Goal: Transaction & Acquisition: Purchase product/service

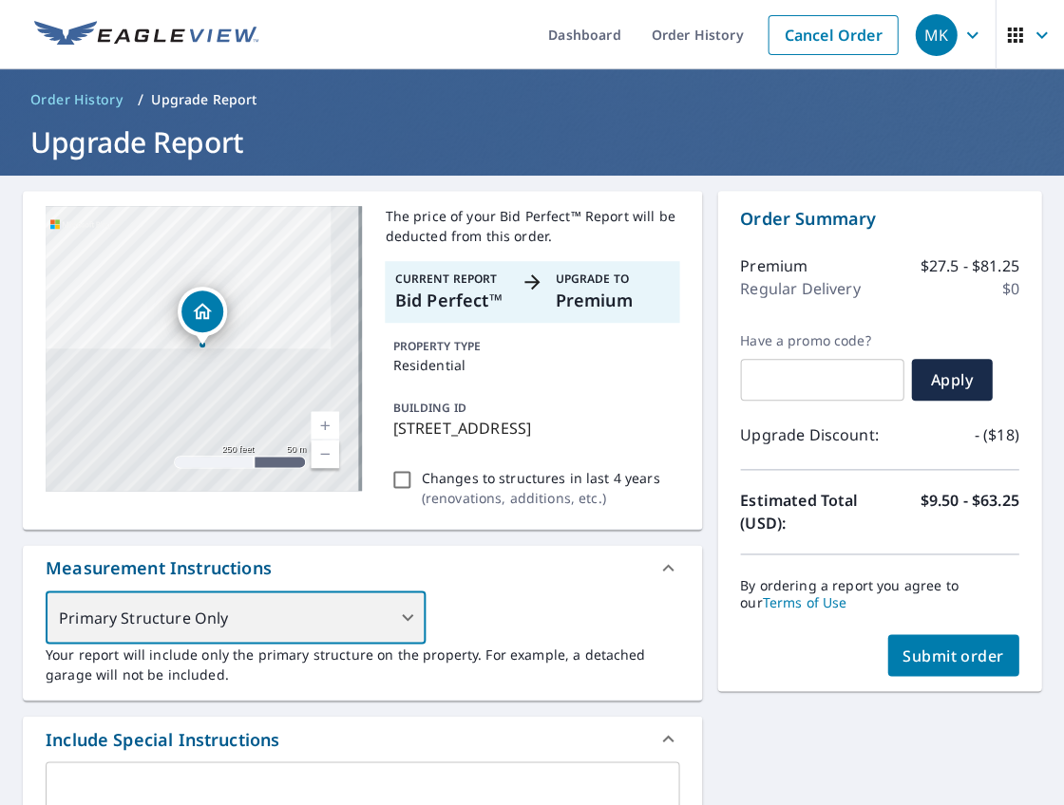
click at [374, 629] on div "Primary Structure Only" at bounding box center [236, 617] width 380 height 53
click at [399, 630] on div "Primary Structure Only" at bounding box center [236, 617] width 380 height 53
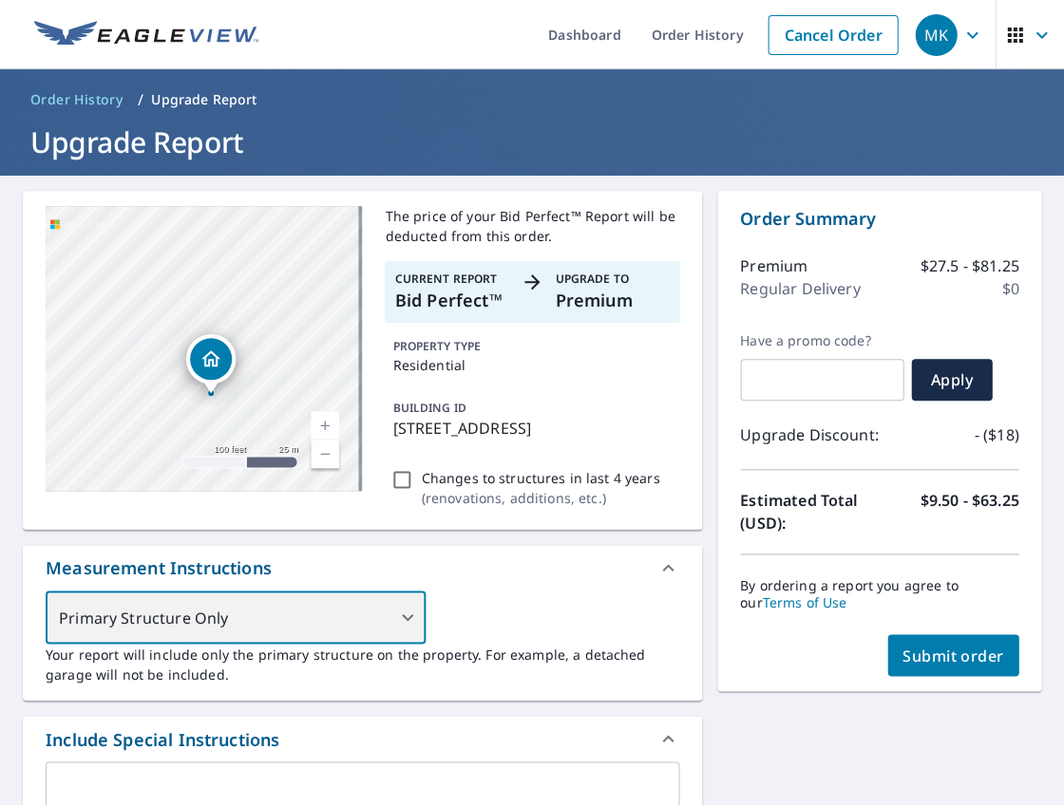
drag, startPoint x: 206, startPoint y: 388, endPoint x: 182, endPoint y: 329, distance: 64.4
click at [182, 329] on div "[STREET_ADDRESS]" at bounding box center [204, 348] width 316 height 285
drag, startPoint x: 210, startPoint y: 399, endPoint x: 194, endPoint y: 321, distance: 79.5
click at [194, 321] on div "[STREET_ADDRESS]" at bounding box center [204, 348] width 316 height 285
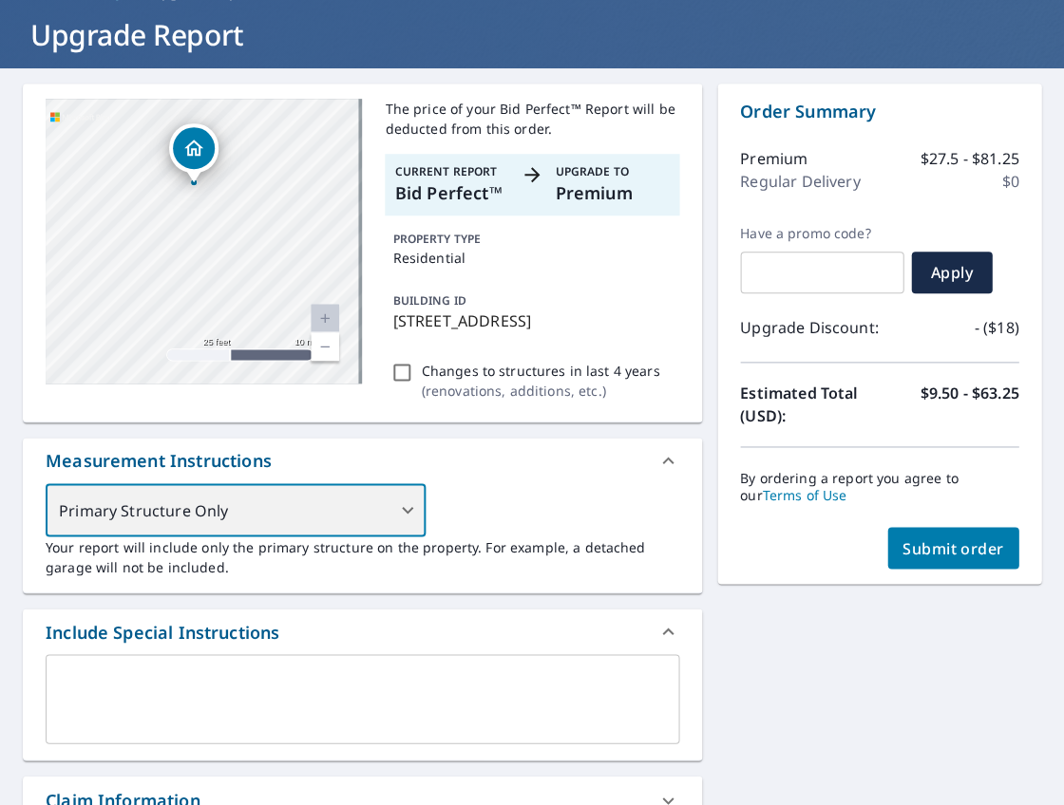
scroll to position [130, 0]
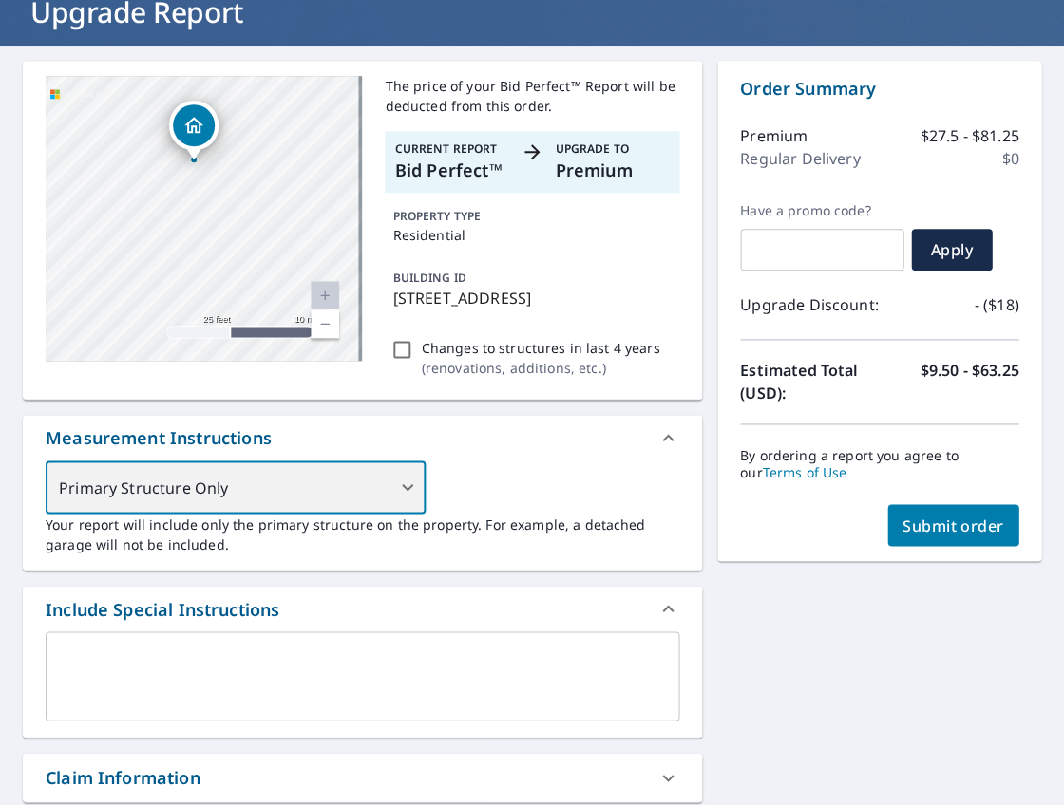
click at [309, 513] on div "Primary Structure Only" at bounding box center [236, 487] width 380 height 53
click at [382, 501] on div "Primary Structure Only" at bounding box center [236, 487] width 380 height 53
click at [392, 501] on div "Primary Structure Only" at bounding box center [236, 487] width 380 height 53
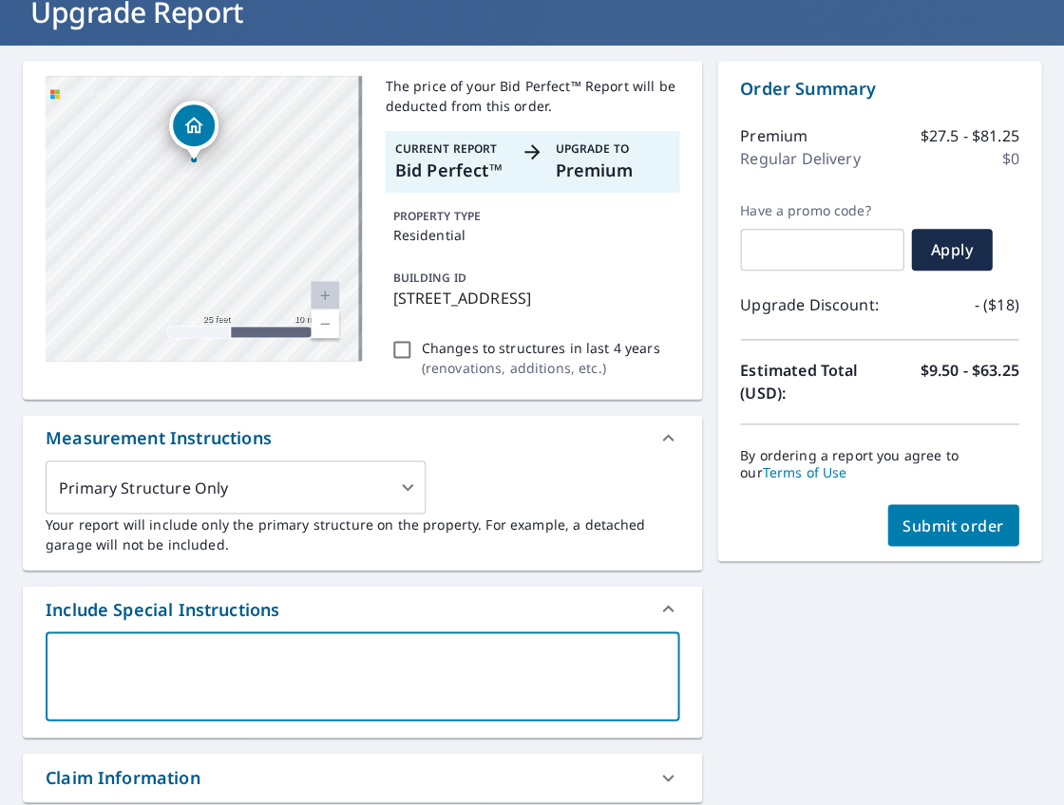
click at [355, 683] on textarea at bounding box center [362, 677] width 607 height 54
type textarea "I"
type textarea "x"
checkbox input "true"
type textarea "IN"
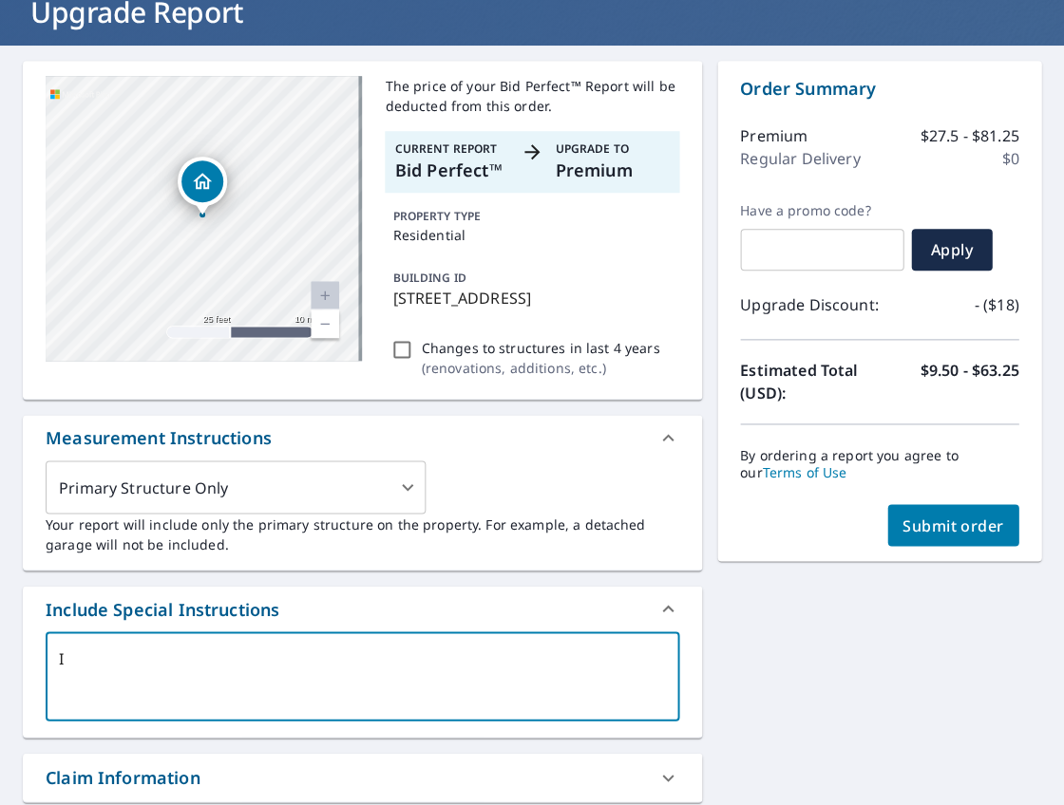
type textarea "x"
checkbox input "true"
type textarea "INL"
type textarea "x"
checkbox input "true"
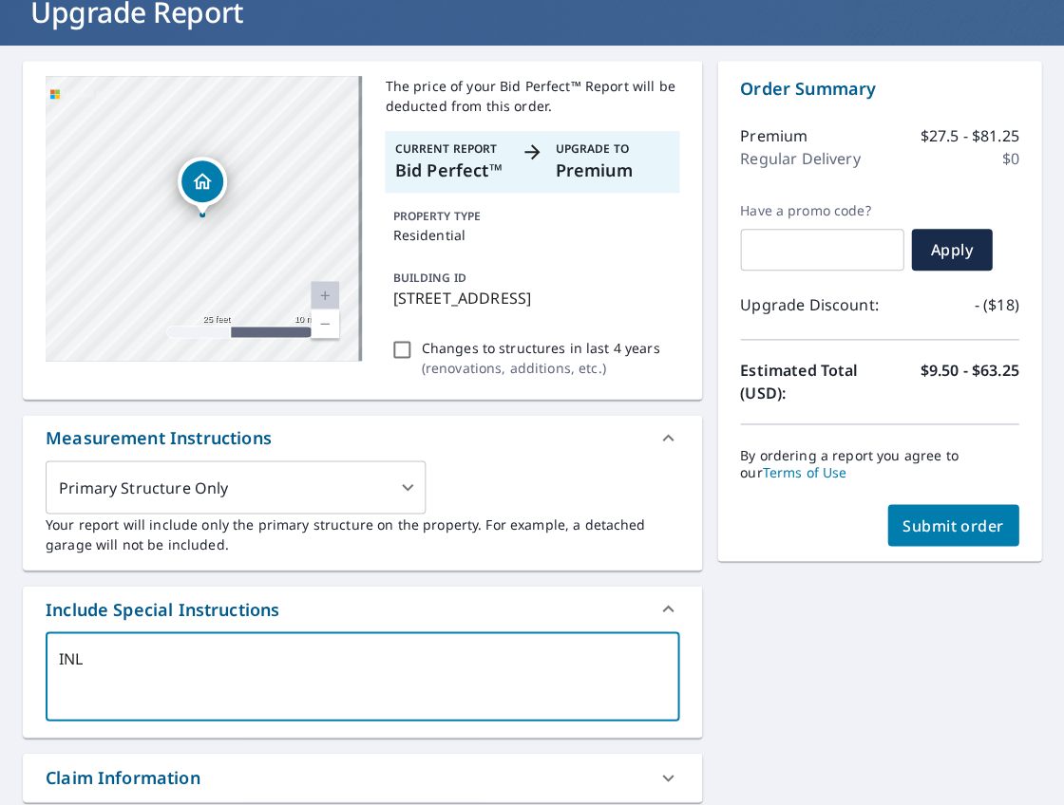
type textarea "IN"
type textarea "x"
checkbox input "true"
type textarea "INC"
type textarea "x"
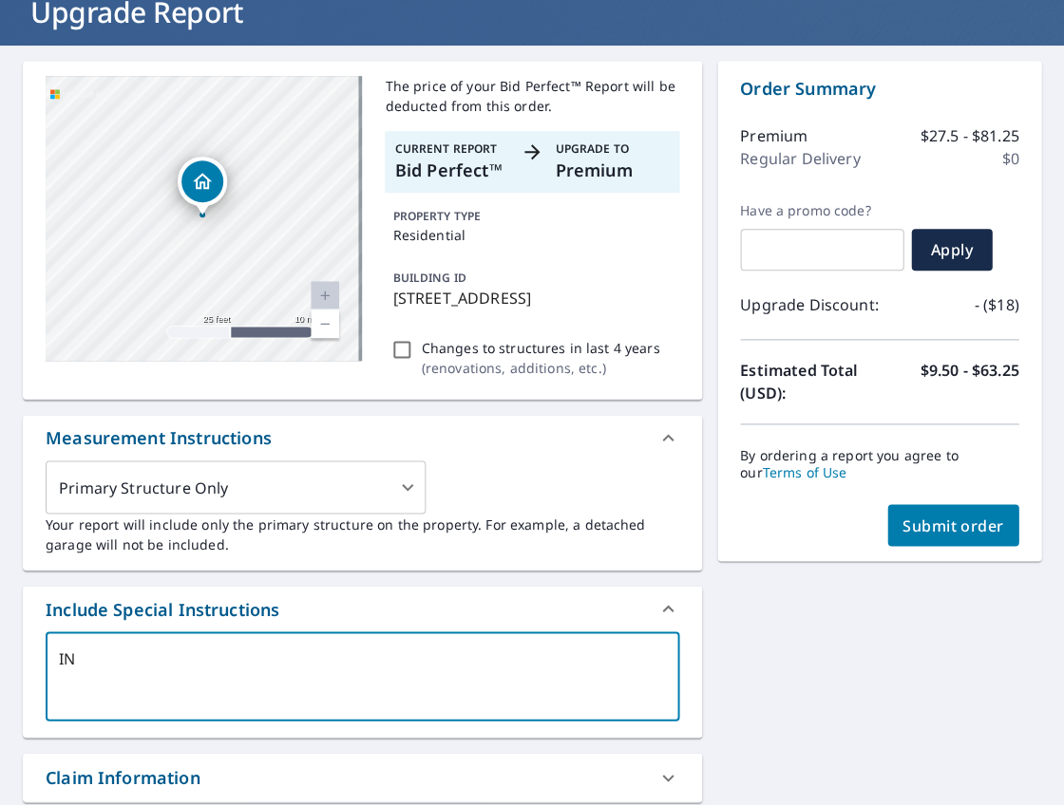
checkbox input "true"
type textarea "INCL"
type textarea "x"
checkbox input "true"
type textarea "INCLU"
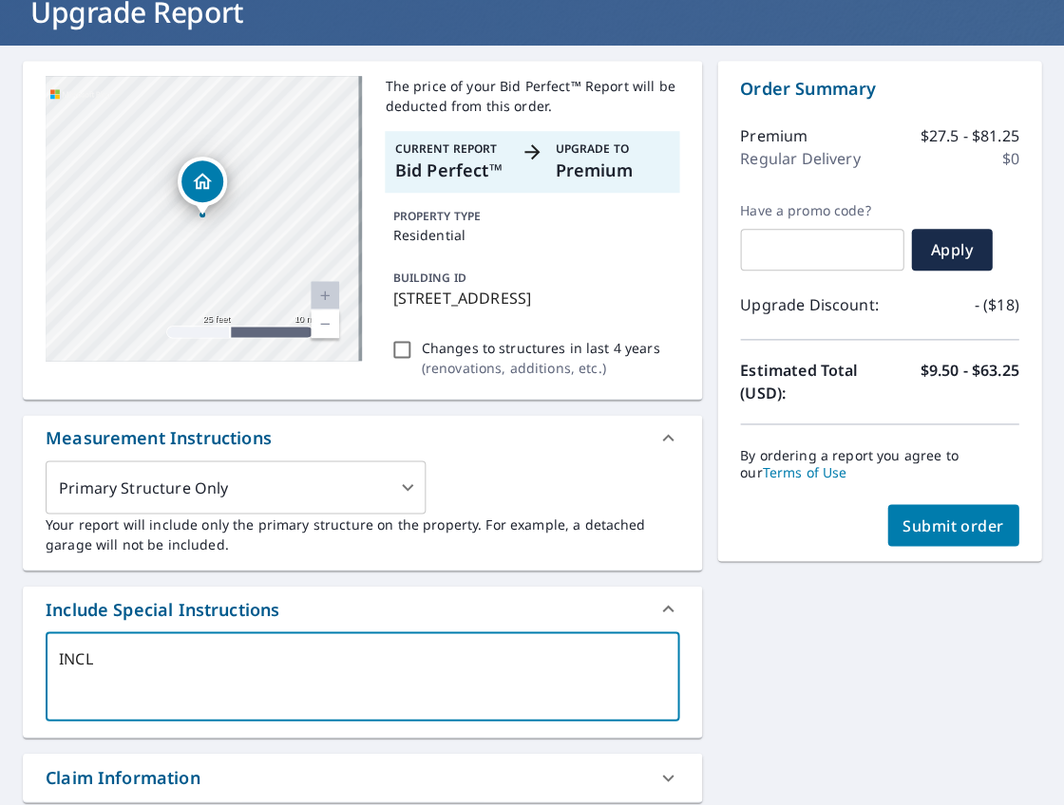
type textarea "x"
checkbox input "true"
type textarea "INCLUD"
type textarea "x"
checkbox input "true"
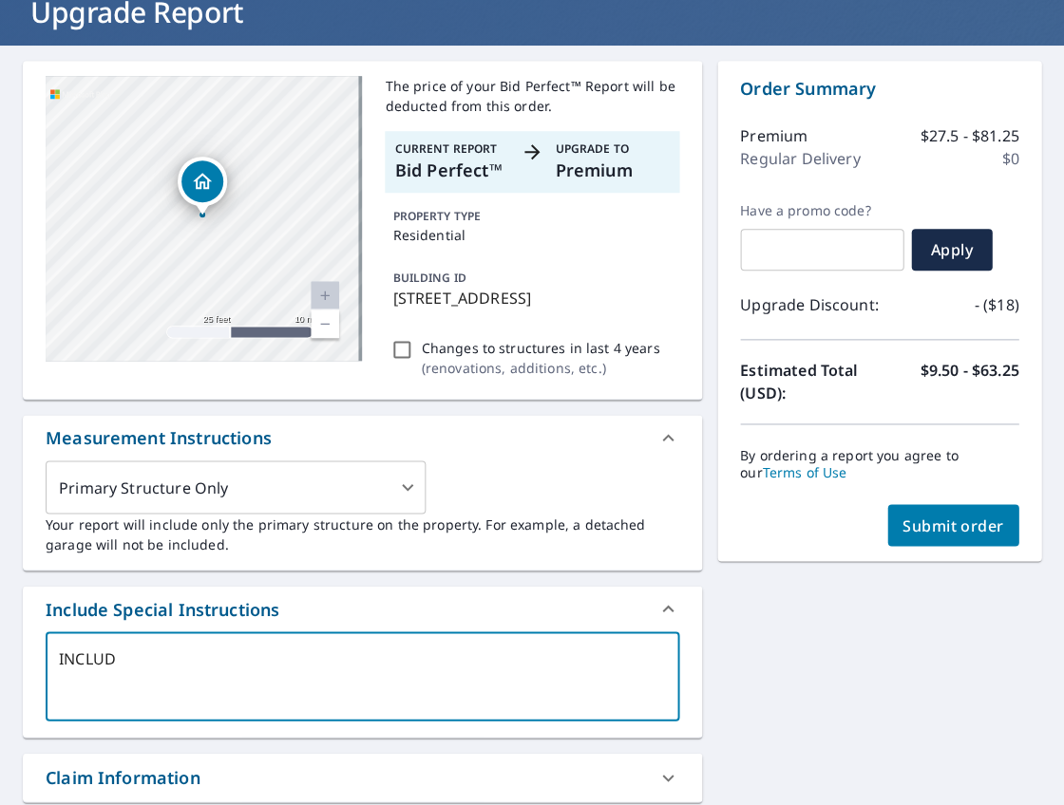
type textarea "INCLUDE"
type textarea "x"
checkbox input "true"
type textarea "INCLUDE"
type textarea "x"
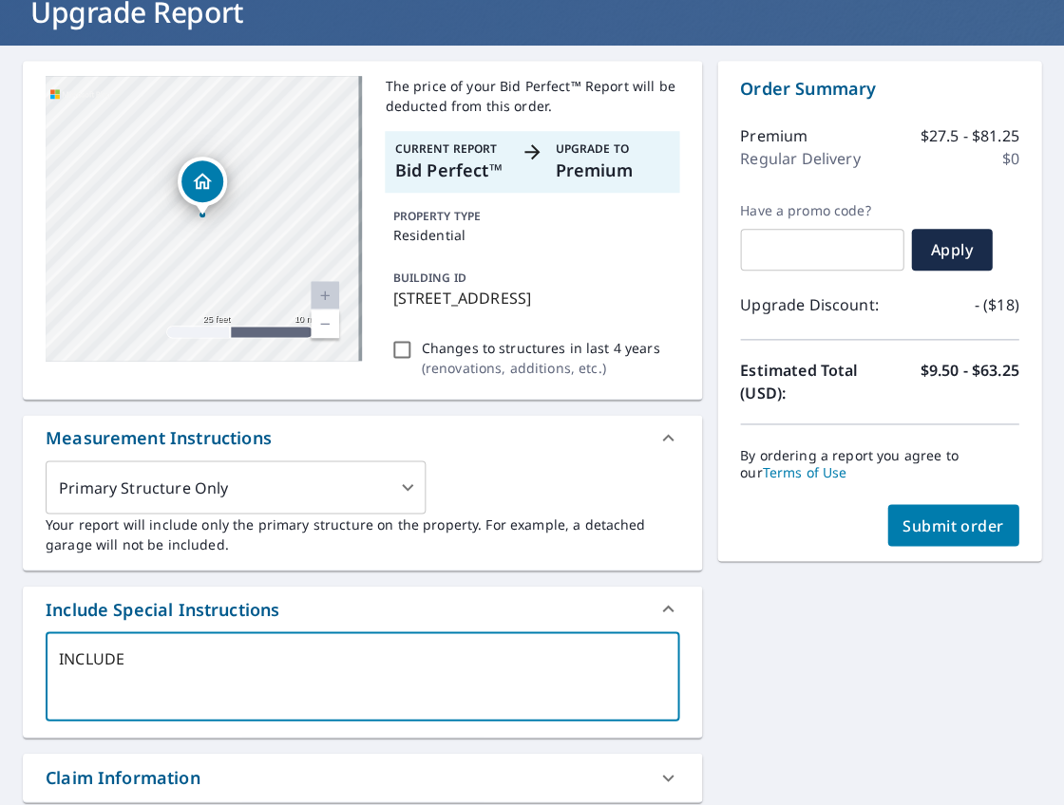
checkbox input "true"
type textarea "INCLUDE B"
type textarea "x"
checkbox input "true"
type textarea "INCLUDE BO"
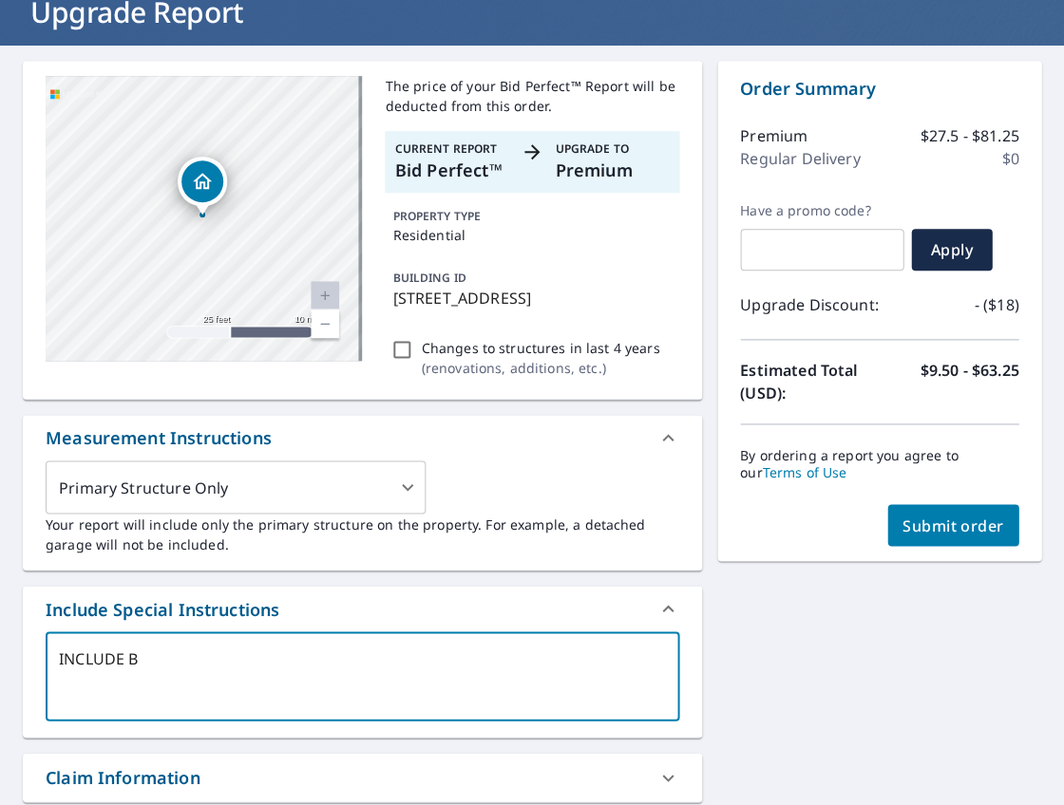
type textarea "x"
checkbox input "true"
type textarea "INCLUDE BOT"
type textarea "x"
checkbox input "true"
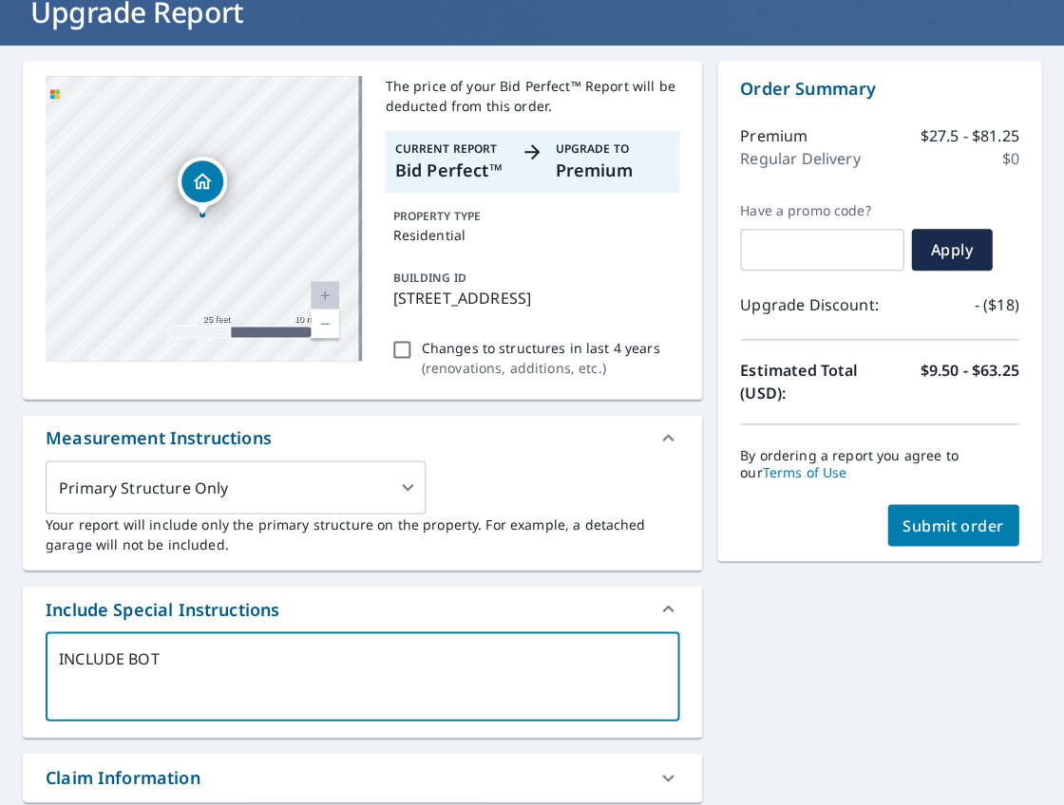
type textarea "INCLUDE BOTH"
type textarea "x"
checkbox input "true"
type textarea "INCLUDE BOTH"
type textarea "x"
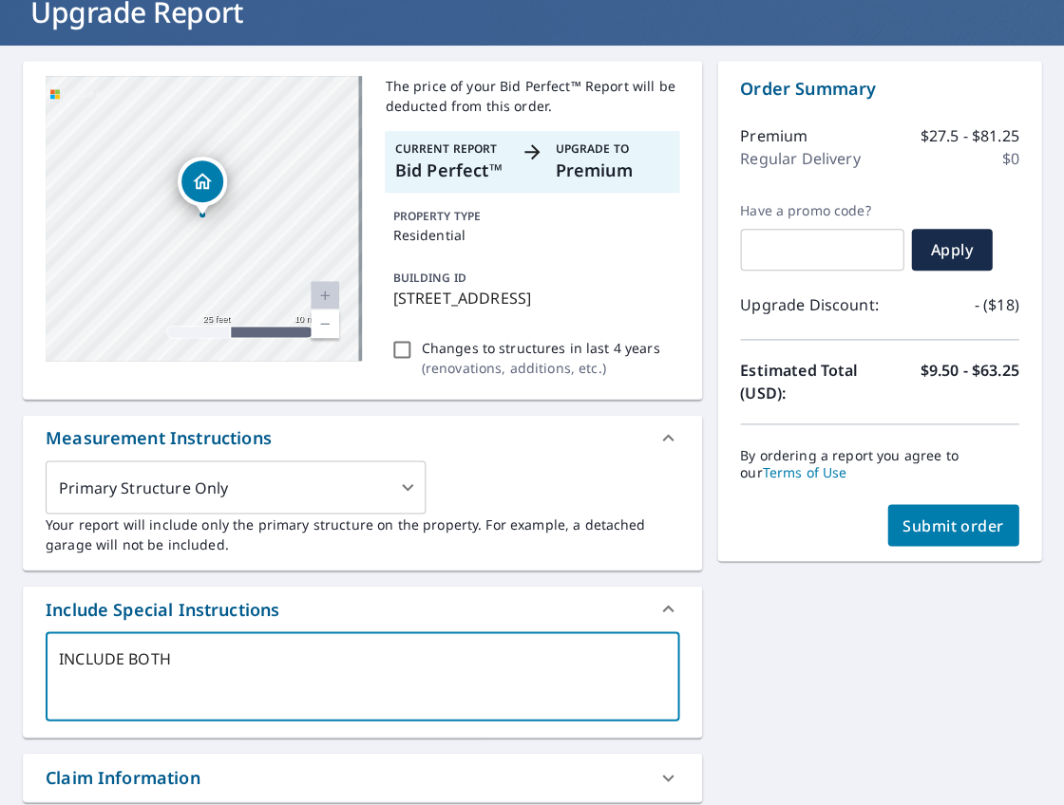
checkbox input "true"
type textarea "INCLUDE BOTH S"
type textarea "x"
checkbox input "true"
type textarea "INCLUDE BOTH ST"
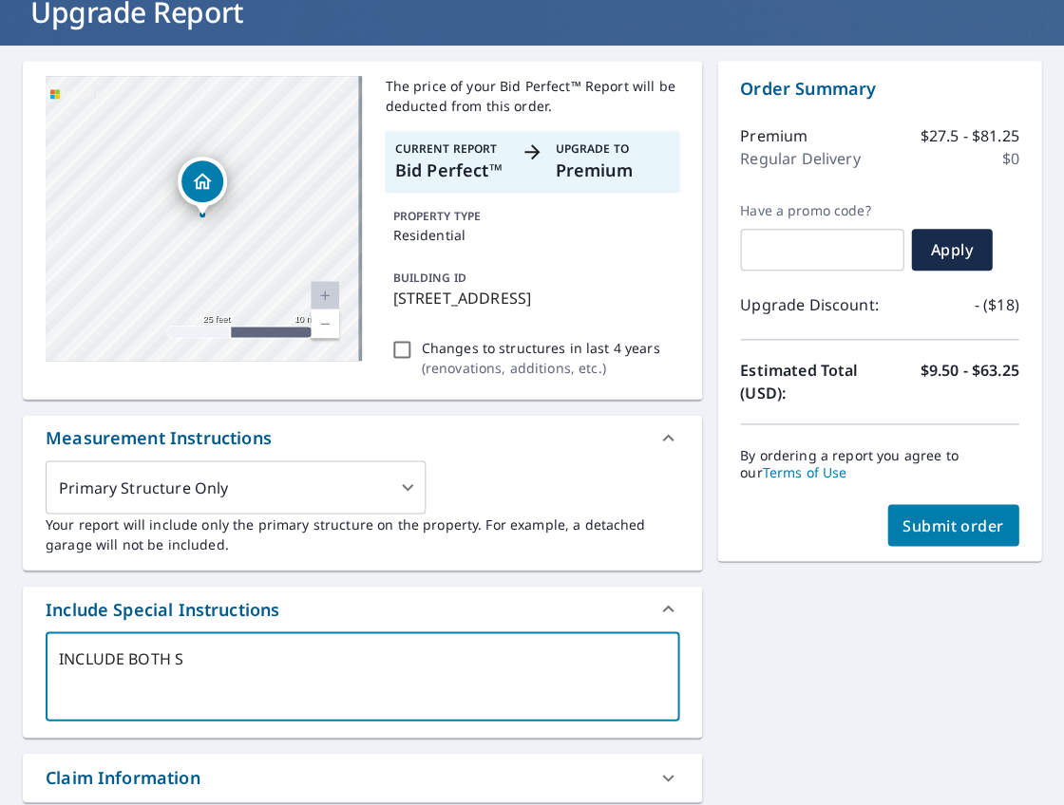
type textarea "x"
checkbox input "true"
type textarea "INCLUDE BOTH STR"
type textarea "x"
checkbox input "true"
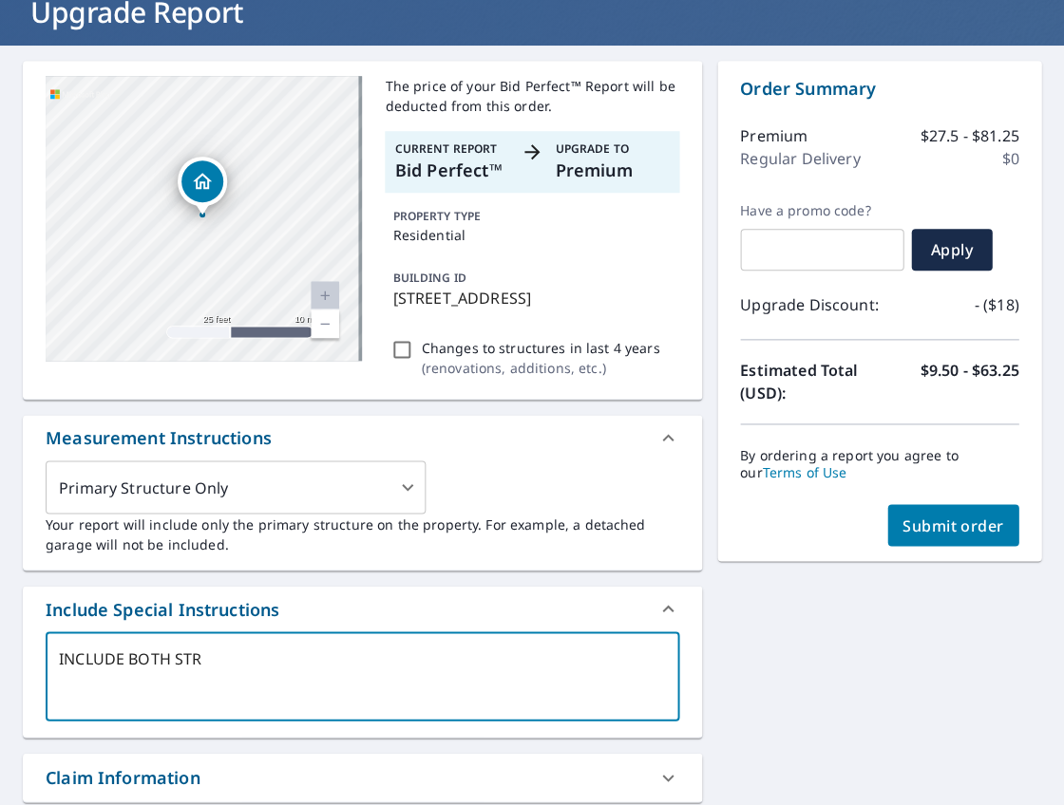
type textarea "INCLUDE BOTH STRU"
type textarea "x"
checkbox input "true"
type textarea "INCLUDE BOTH STRUC"
type textarea "x"
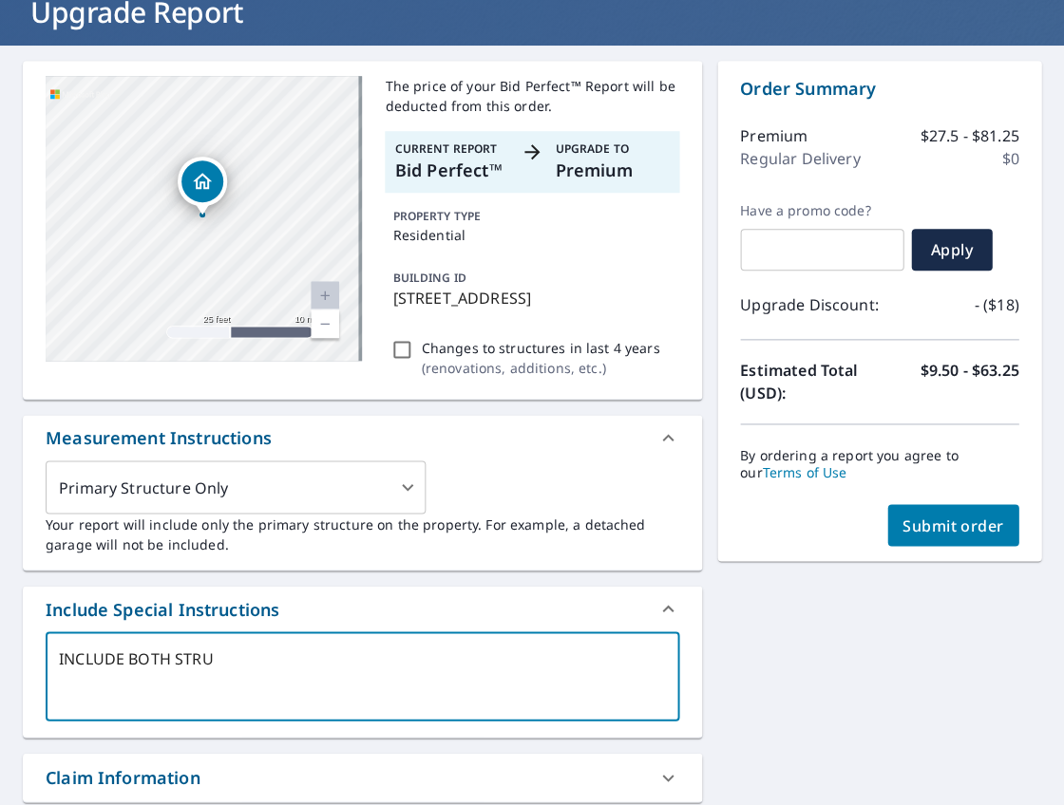
checkbox input "true"
type textarea "INCLUDE BOTH STRUCT"
type textarea "x"
checkbox input "true"
type textarea "INCLUDE BOTH STRUCTU"
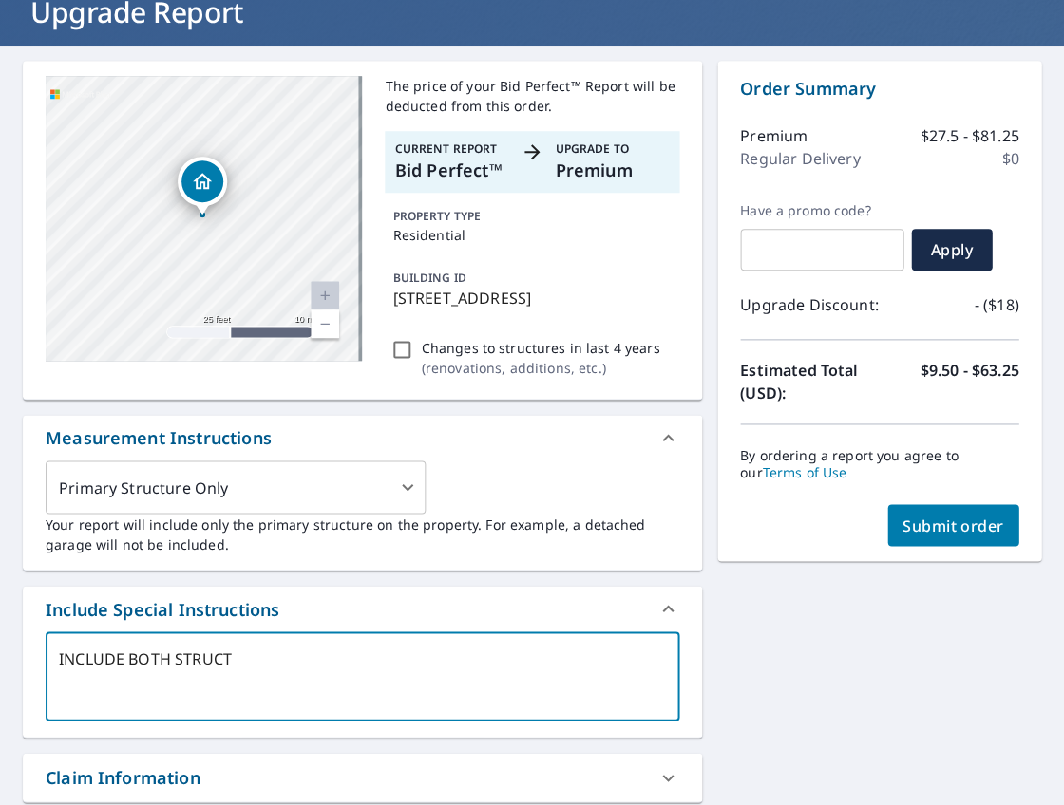
type textarea "x"
checkbox input "true"
type textarea "INCLUDE BOTH STRUCTUR"
type textarea "x"
checkbox input "true"
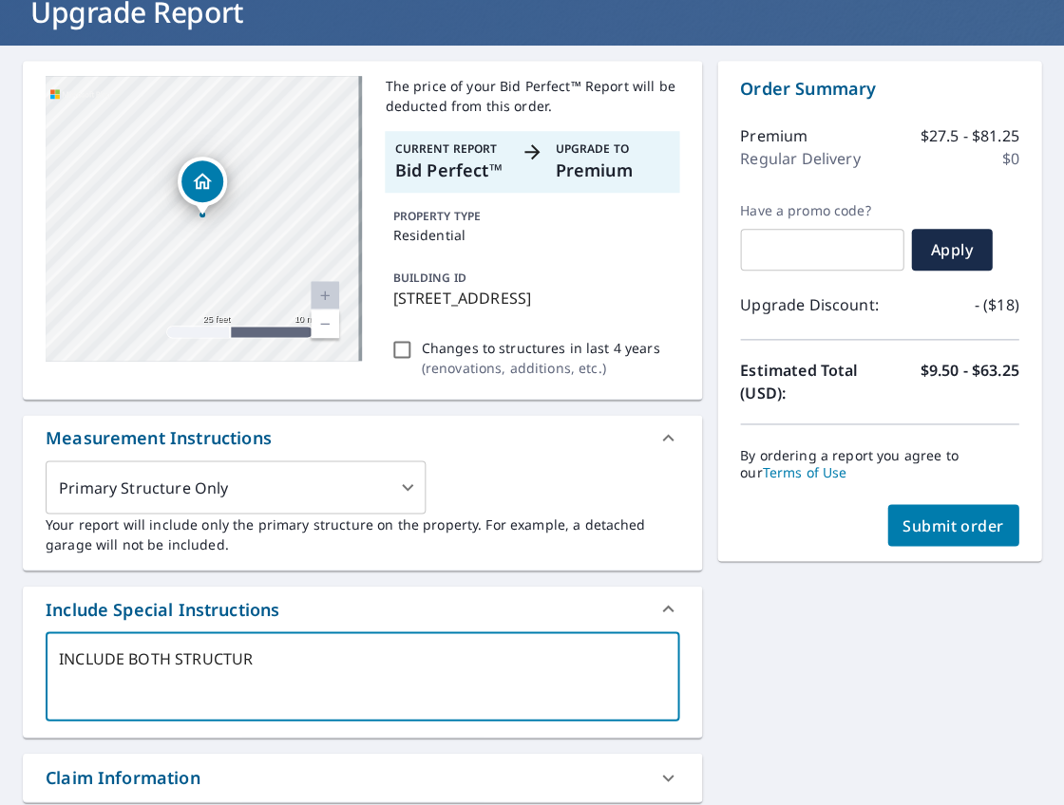
type textarea "INCLUDE BOTH STRUCTURE"
type textarea "x"
checkbox input "true"
type textarea "INCLUDE BOTH STRUCTURES"
type textarea "x"
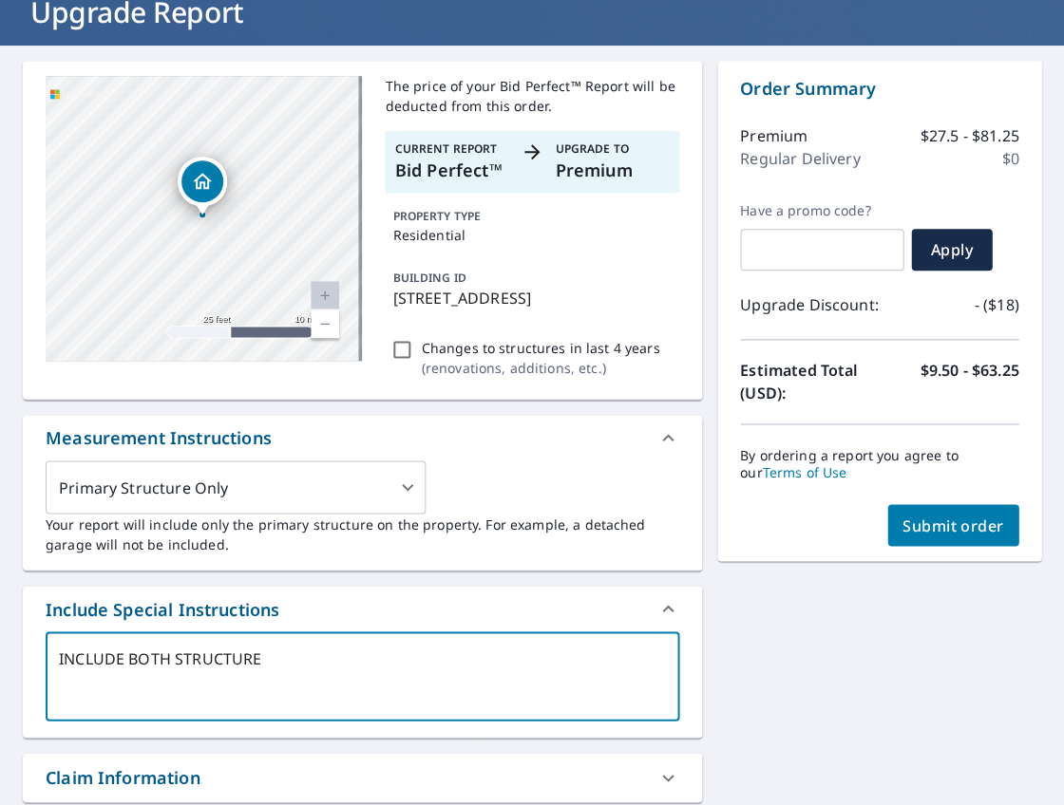
checkbox input "true"
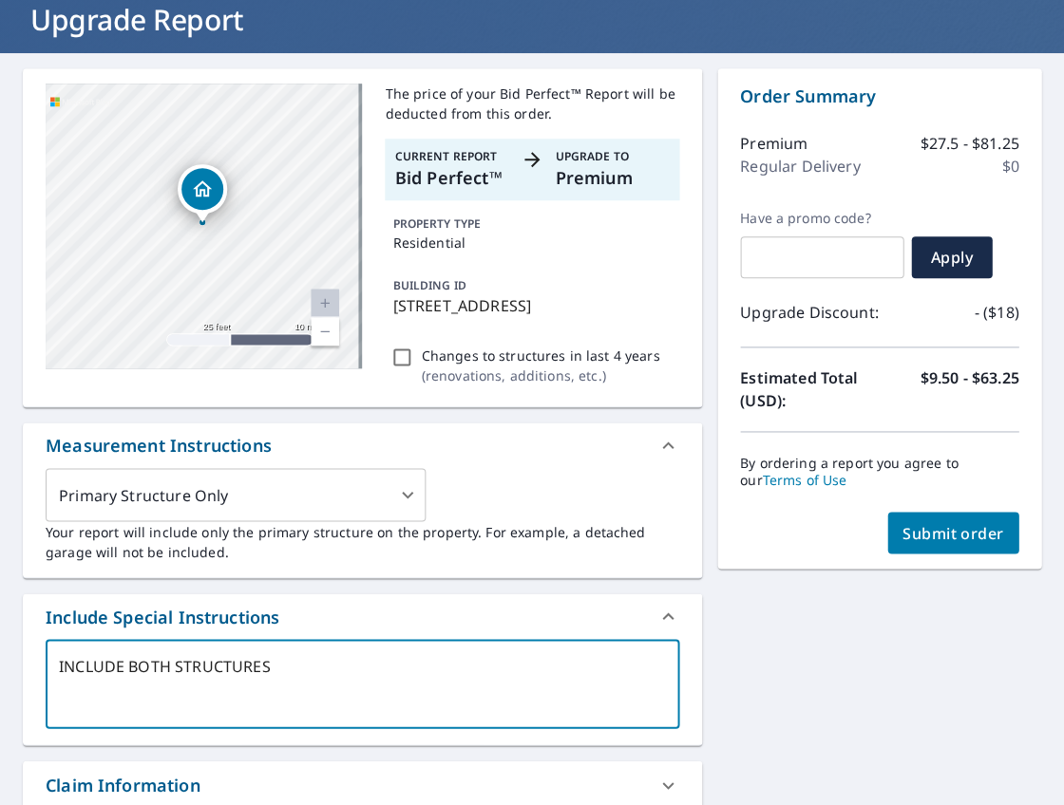
scroll to position [0, 0]
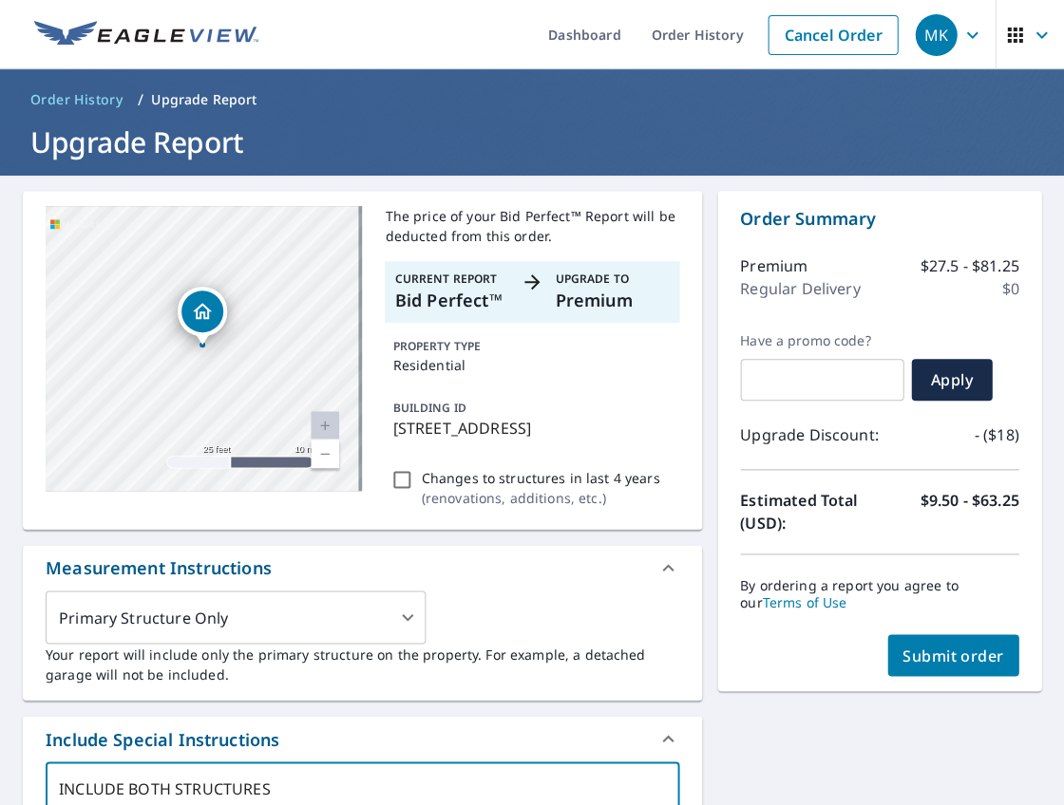
type textarea "INCLUDE BOTH STRUCTURES"
type textarea "x"
click at [399, 491] on input "Changes to structures in last 4 years ( renovations, additions, etc. )" at bounding box center [401, 479] width 23 height 23
checkbox input "true"
type textarea "x"
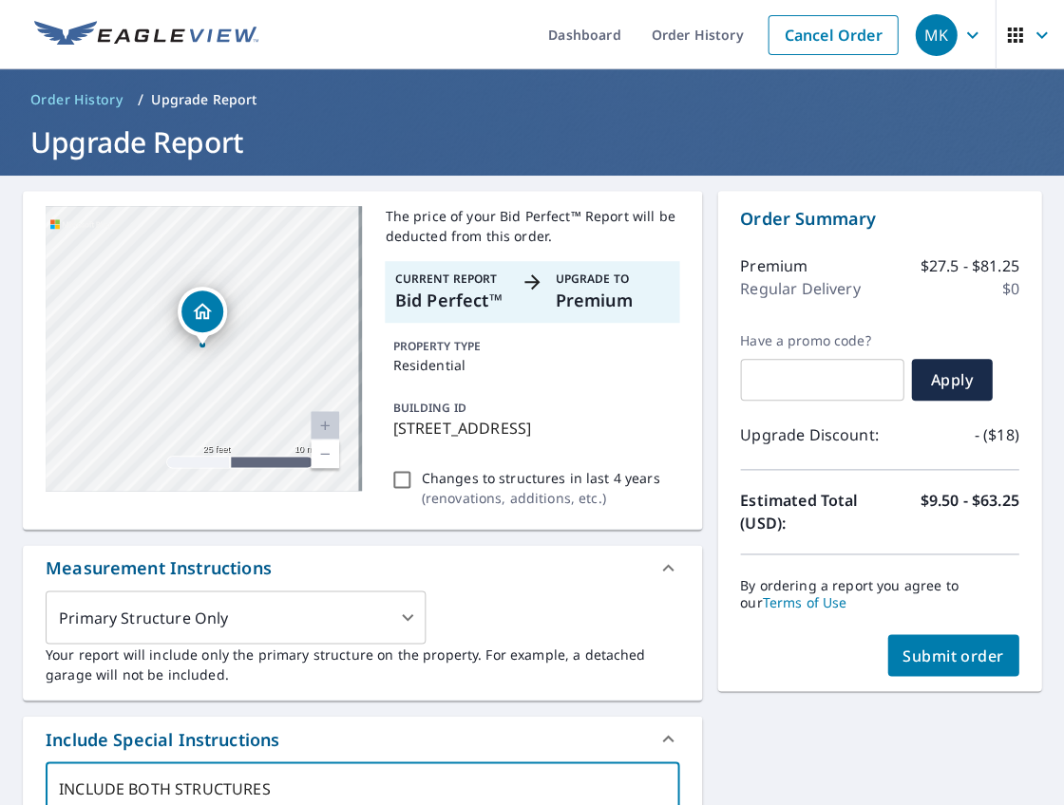
checkbox input "true"
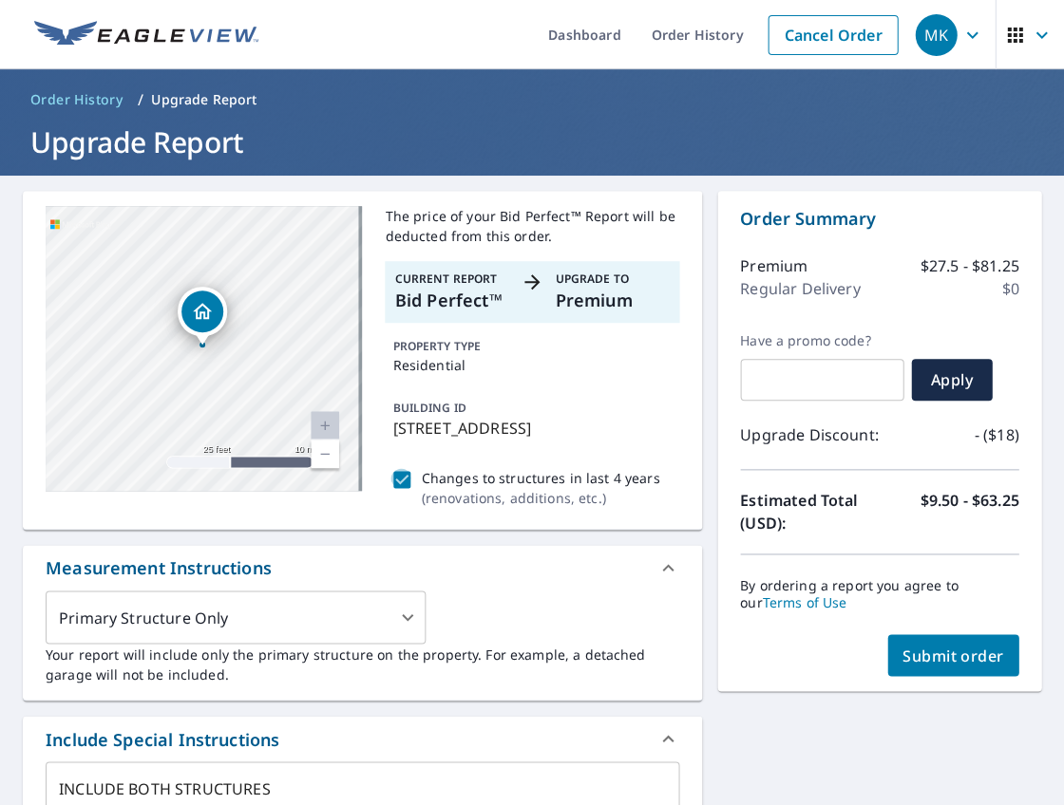
click at [399, 491] on input "Changes to structures in last 4 years ( renovations, additions, etc. )" at bounding box center [401, 479] width 23 height 23
checkbox input "false"
type textarea "x"
checkbox input "true"
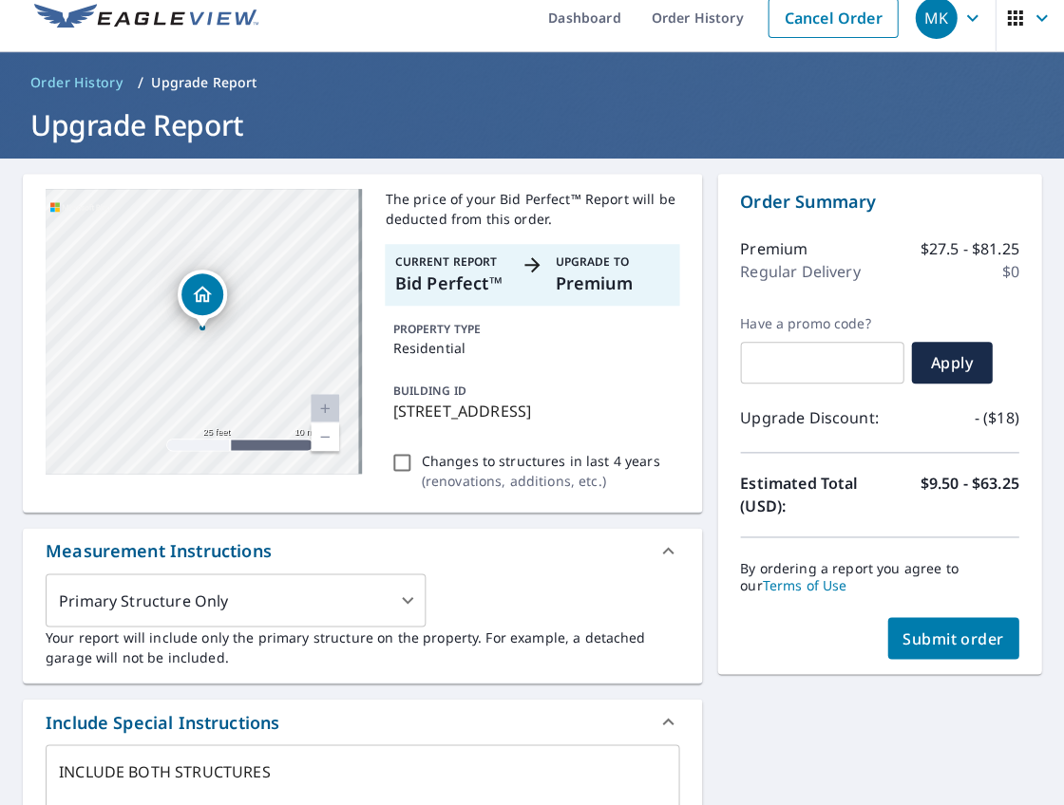
scroll to position [412, 0]
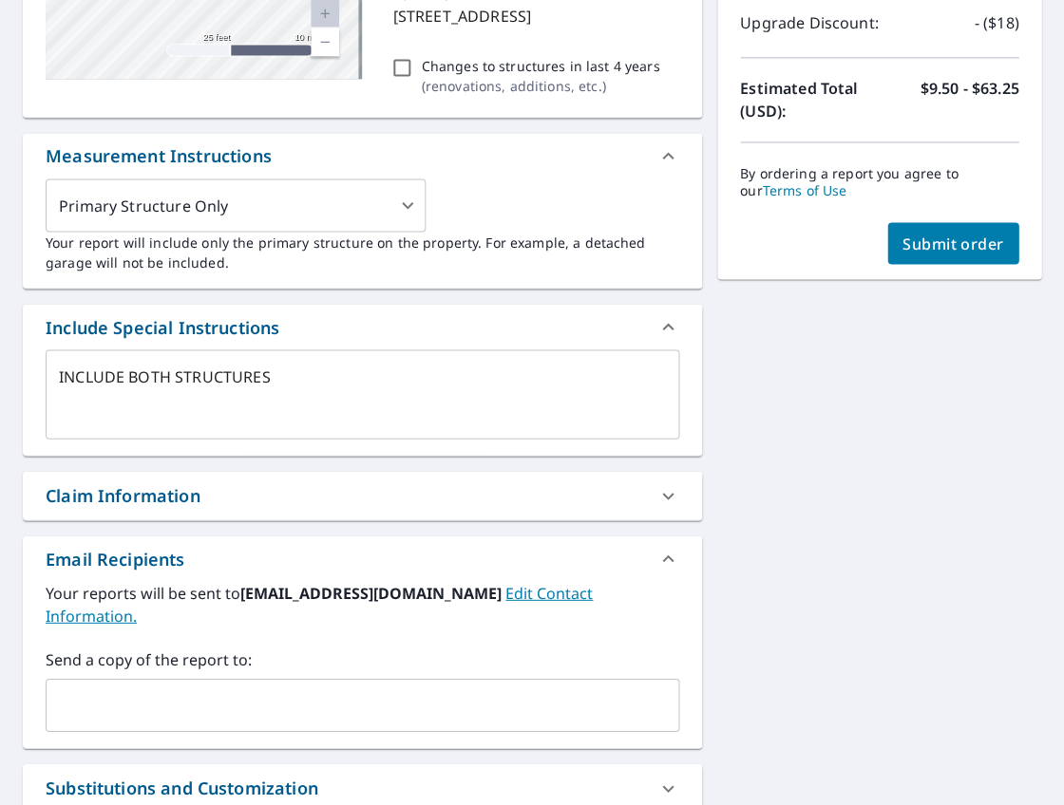
click at [1000, 242] on button "Submit order" at bounding box center [953, 243] width 132 height 42
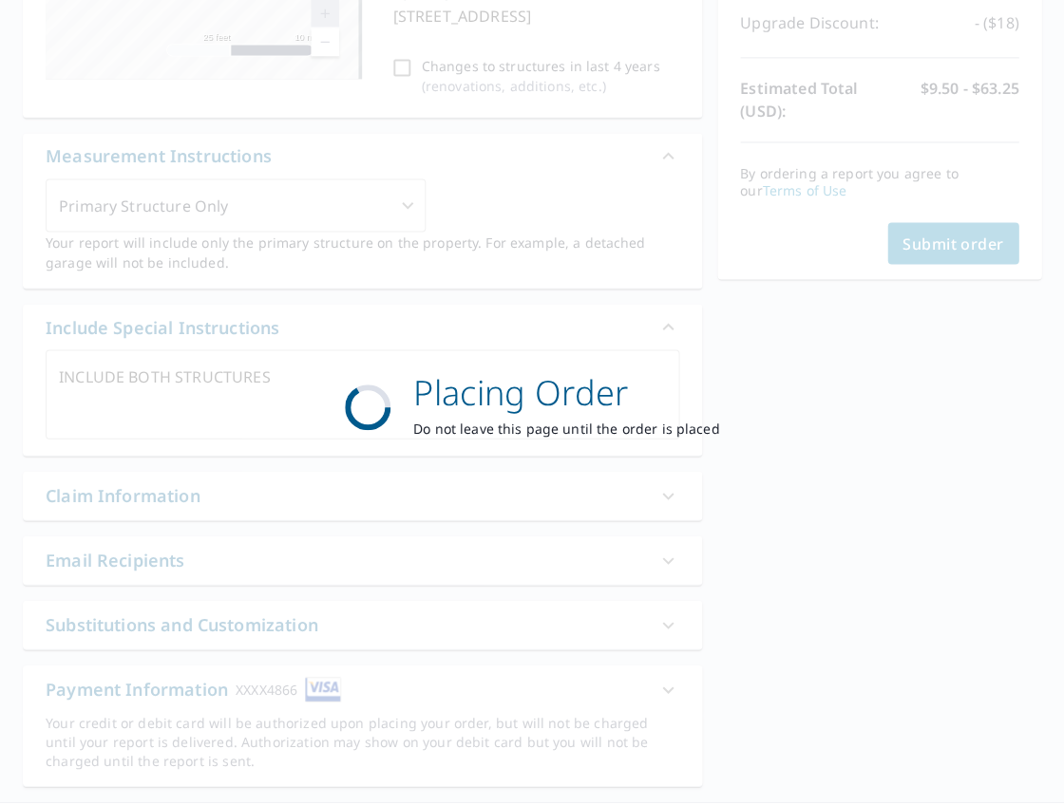
type textarea "x"
checkbox input "true"
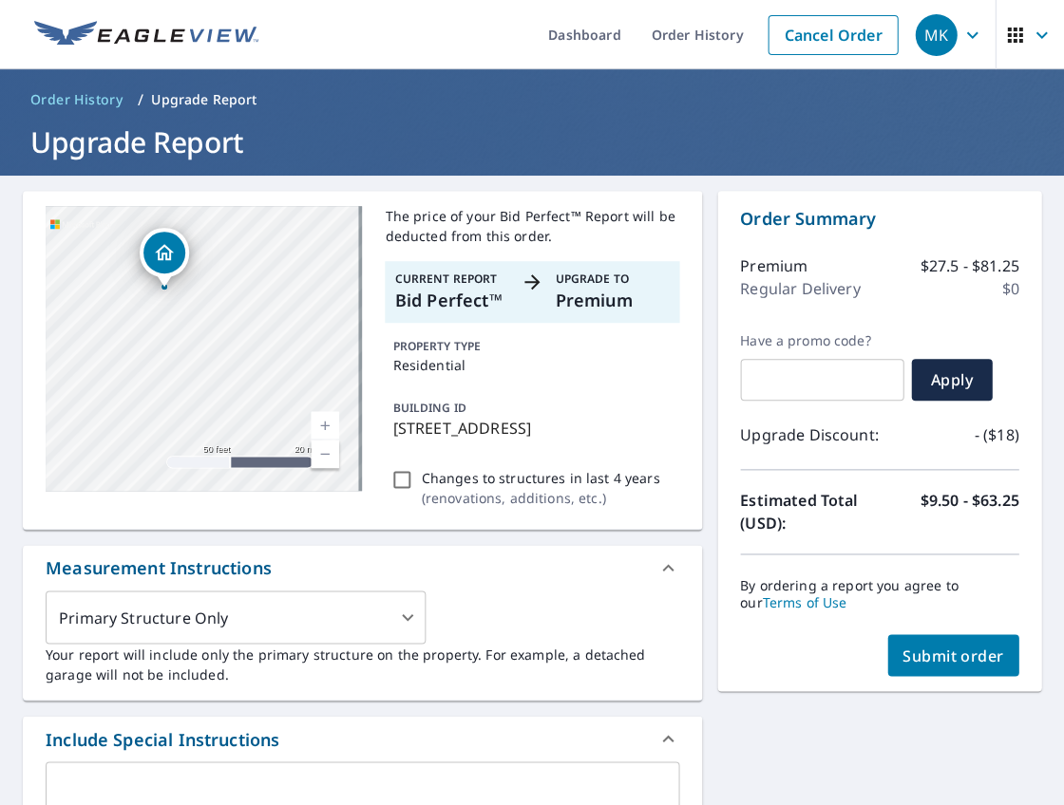
drag, startPoint x: 186, startPoint y: 341, endPoint x: 104, endPoint y: 361, distance: 85.0
click at [104, 361] on div "[STREET_ADDRESS][PERSON_NAME]" at bounding box center [204, 348] width 316 height 285
click at [925, 645] on span "Submit order" at bounding box center [953, 655] width 102 height 21
checkbox input "true"
